Goal: Find specific page/section: Find specific page/section

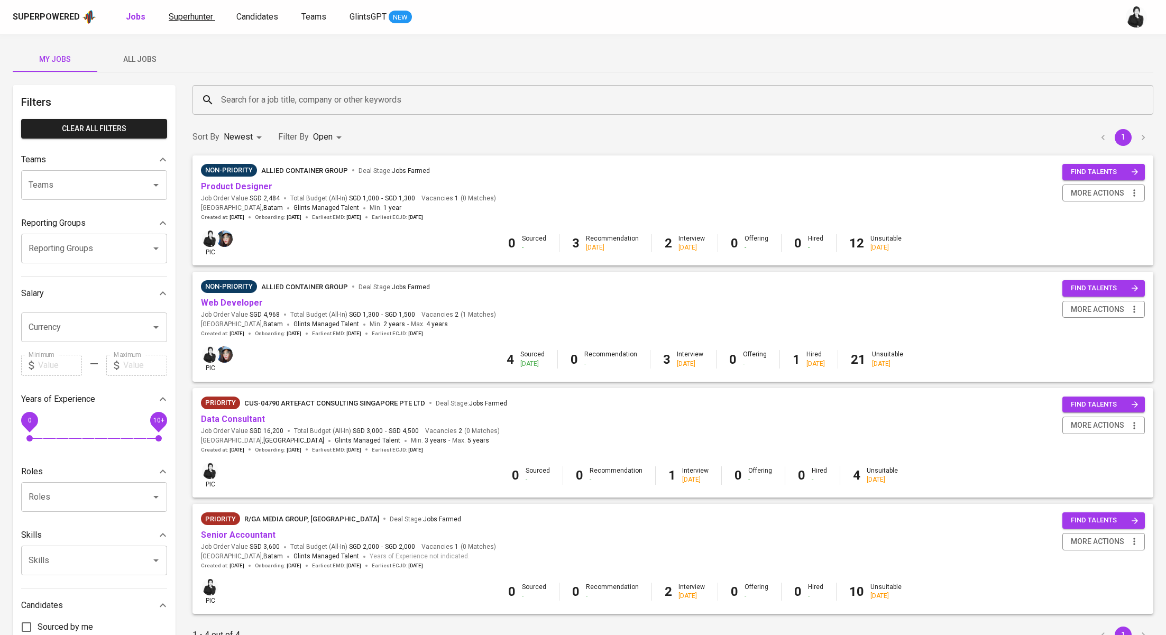
click at [196, 16] on span "Superhunter" at bounding box center [191, 17] width 44 height 10
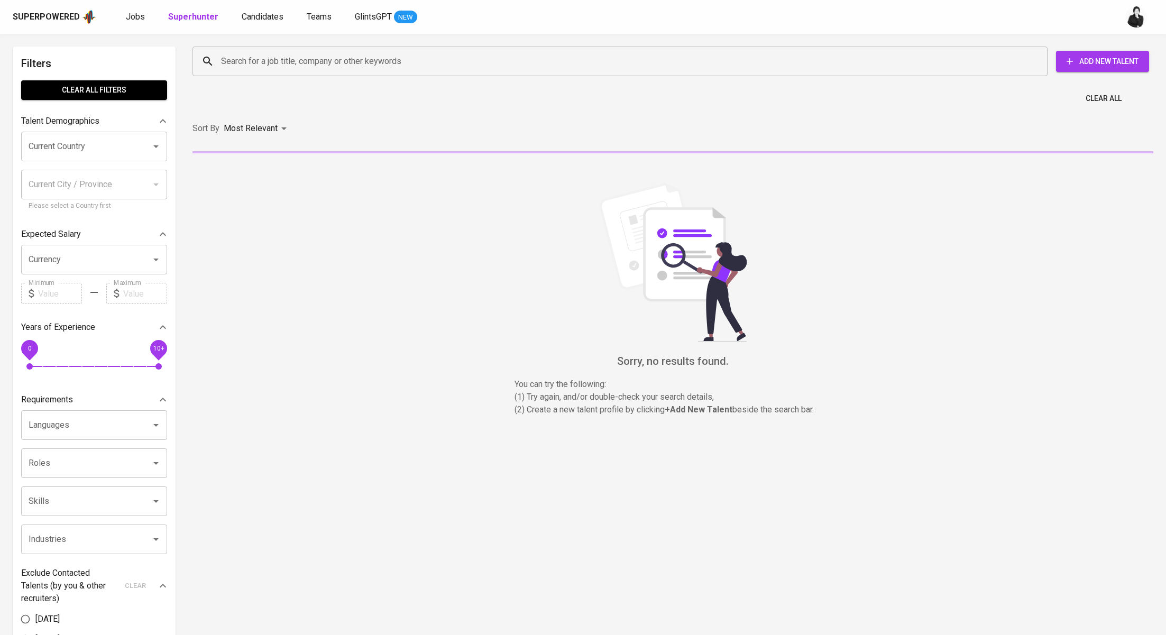
click at [365, 68] on input "Search for a job title, company or other keywords" at bounding box center [622, 61] width 808 height 20
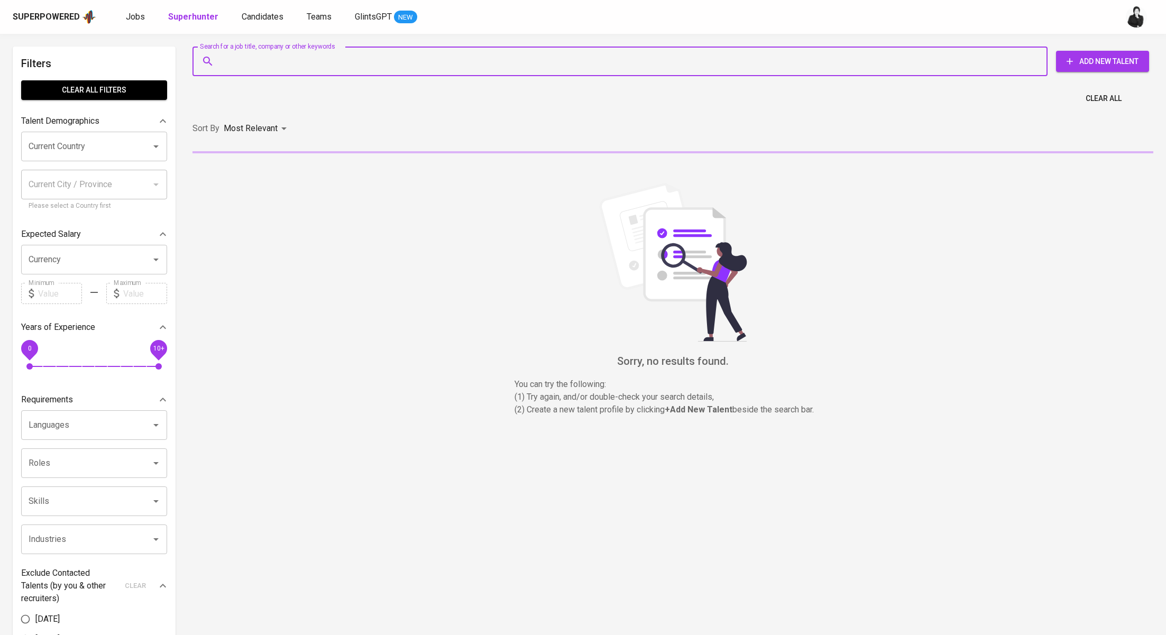
paste input "azizmarcomaulana@gmail.com"
type input "azizmarcomaulana@gmail.com"
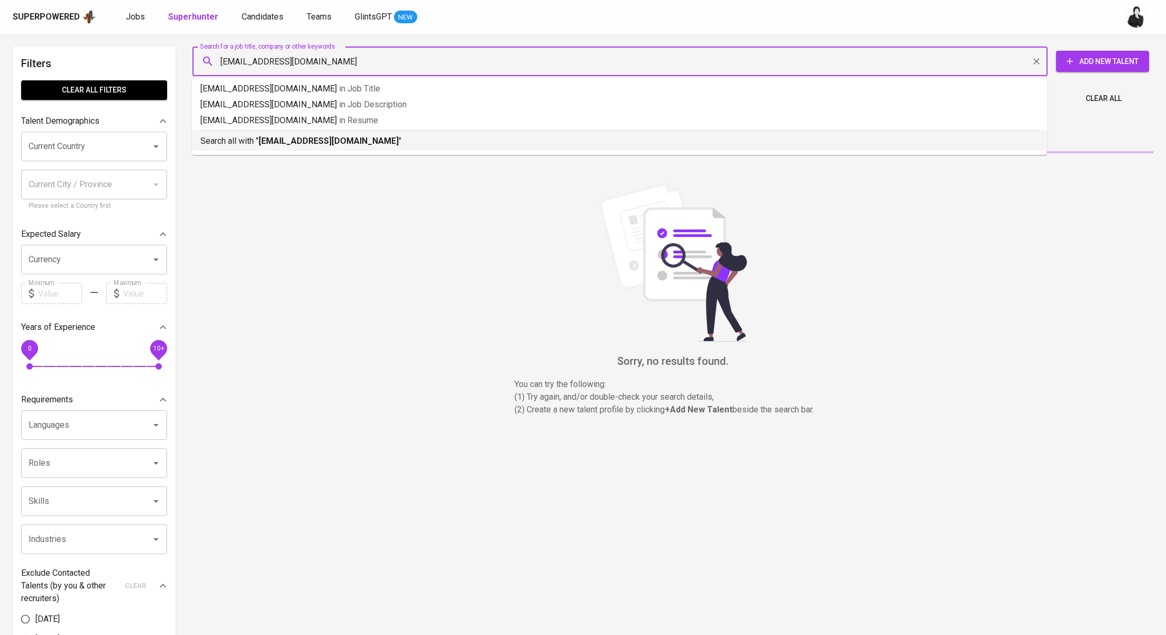
click at [351, 145] on b "azizmarcomaulana@gmail.com" at bounding box center [328, 141] width 140 height 10
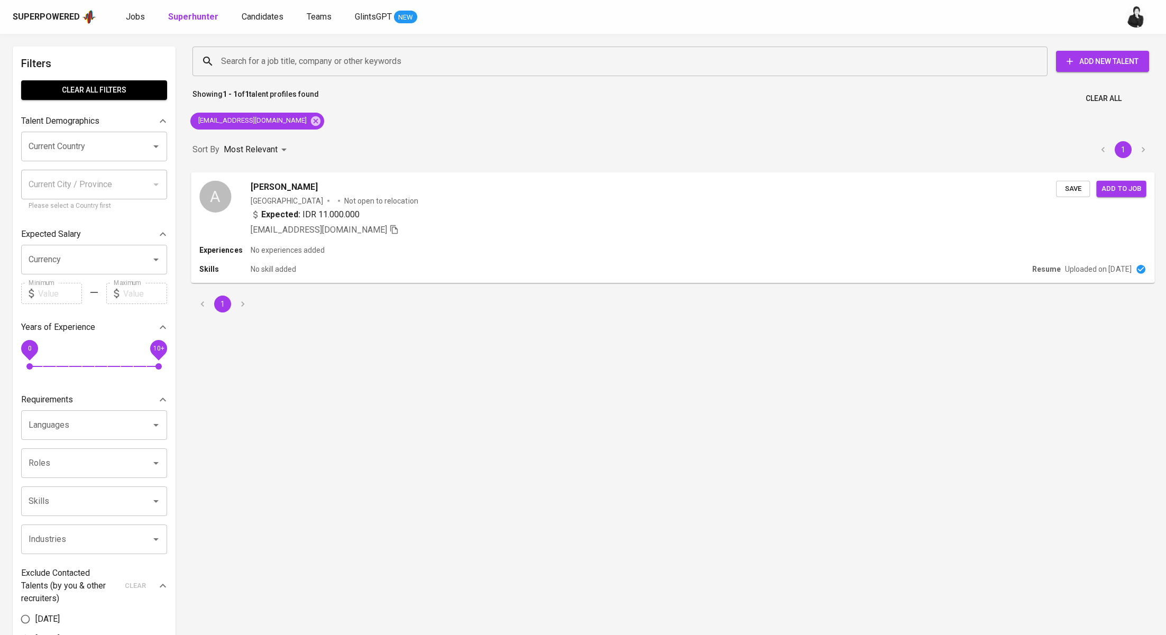
click at [348, 184] on div "Aziz Maulana" at bounding box center [654, 186] width 806 height 13
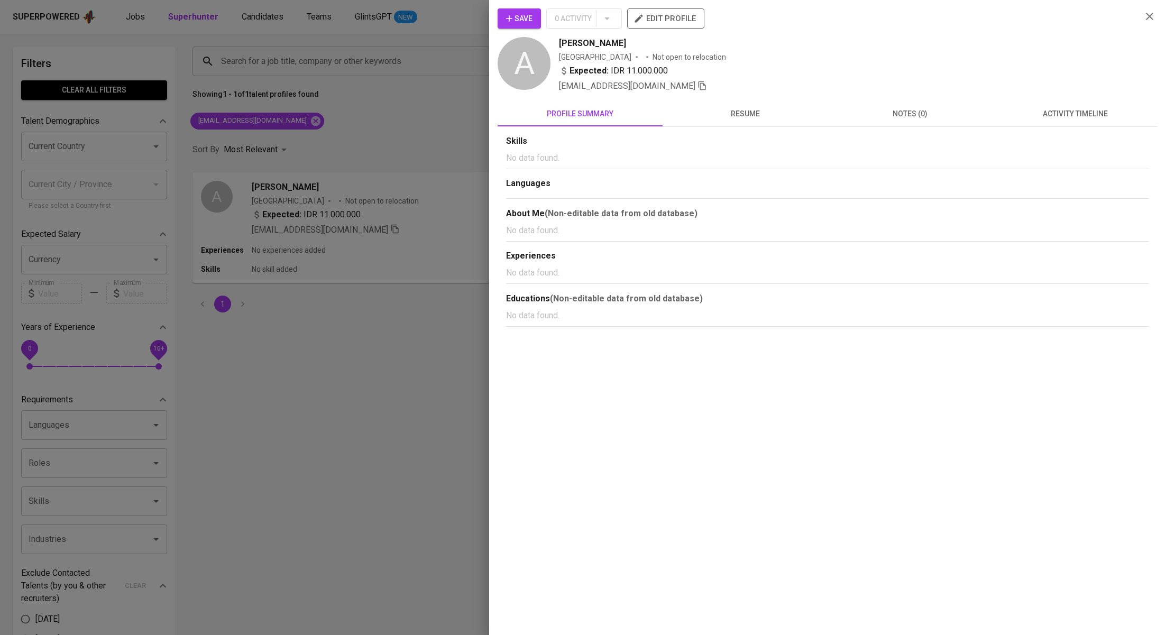
click at [1050, 128] on div "Skills No data found. Languages About Me (Non-editable data from old database) …" at bounding box center [827, 227] width 660 height 200
click at [1077, 115] on span "activity timeline" at bounding box center [1075, 113] width 152 height 13
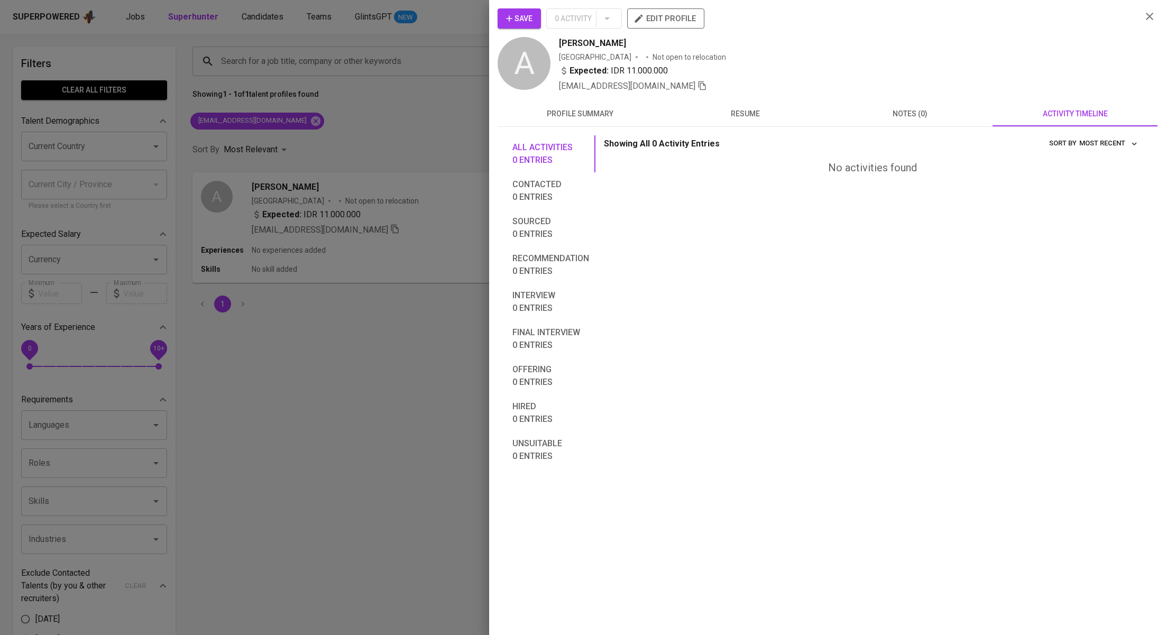
click at [523, 19] on span "Save" at bounding box center [519, 18] width 26 height 13
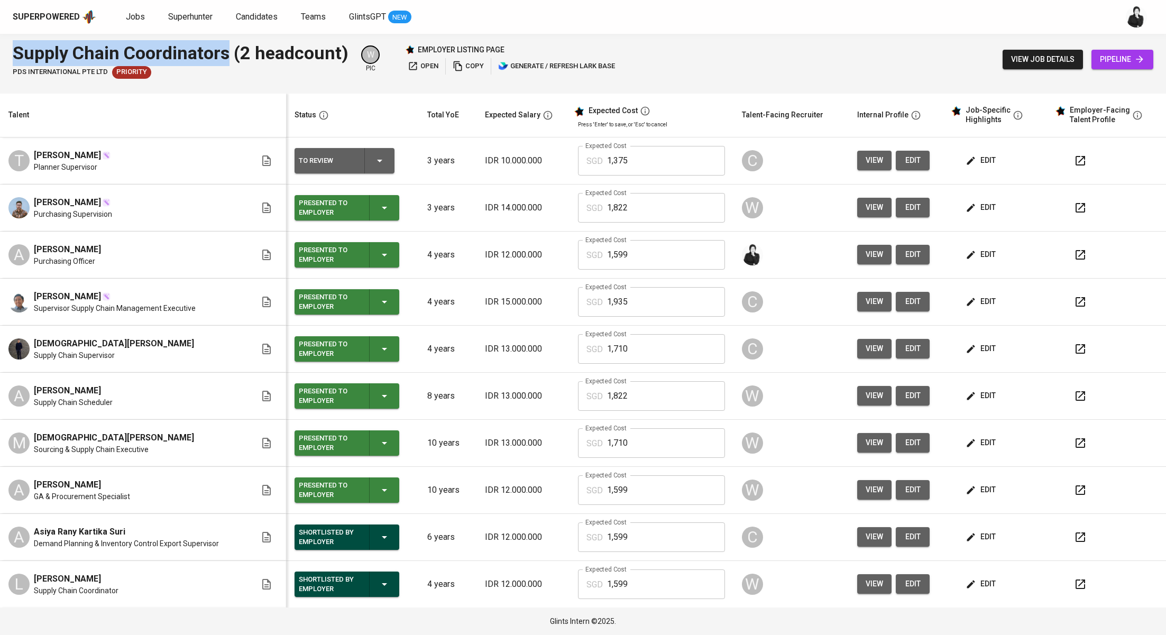
drag, startPoint x: 230, startPoint y: 49, endPoint x: 0, endPoint y: 49, distance: 229.9
click at [0, 49] on div "Supply Chain Coordinators (2 headcount) PDS International Pte Ltd Priority W pi…" at bounding box center [583, 59] width 1166 height 51
copy div "Supply Chain Coordinators"
